Goal: Navigation & Orientation: Find specific page/section

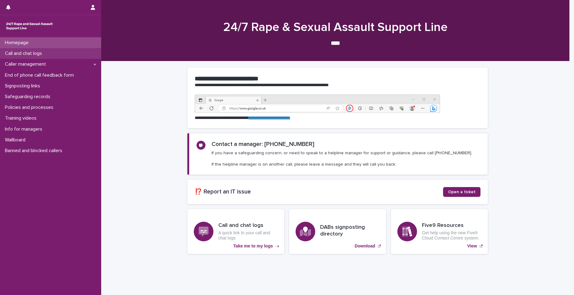
click at [21, 54] on p "Call and chat logs" at bounding box center [24, 54] width 44 height 6
